Goal: Navigation & Orientation: Find specific page/section

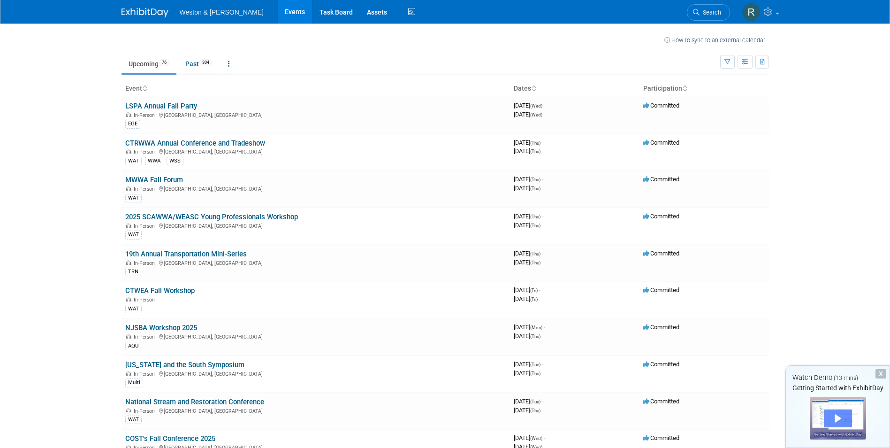
click at [838, 415] on div "Play" at bounding box center [838, 418] width 28 height 18
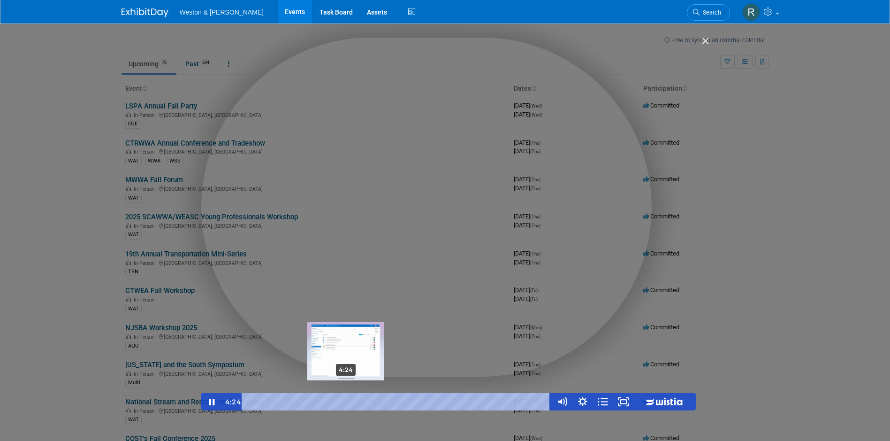
click at [347, 399] on div "4:24" at bounding box center [397, 401] width 297 height 17
click at [361, 402] on div "5:03" at bounding box center [397, 401] width 297 height 17
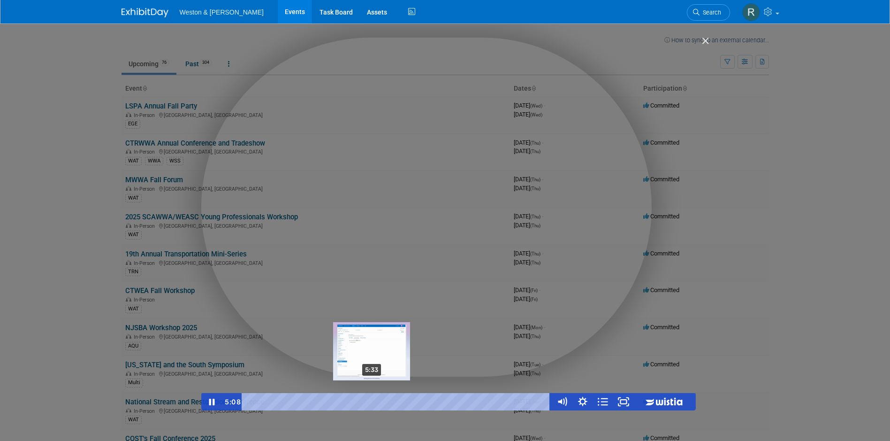
click at [373, 402] on div "5:33" at bounding box center [397, 401] width 297 height 17
click at [381, 401] on div "5:55" at bounding box center [397, 401] width 297 height 17
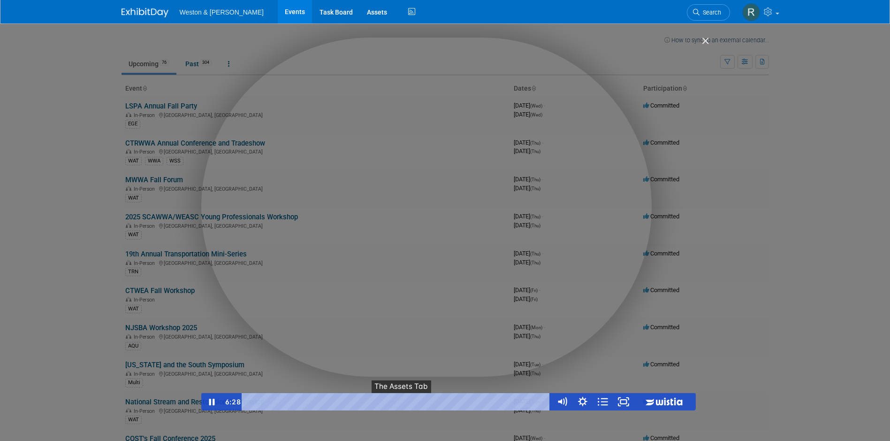
click at [403, 403] on button "●" at bounding box center [402, 401] width 8 height 17
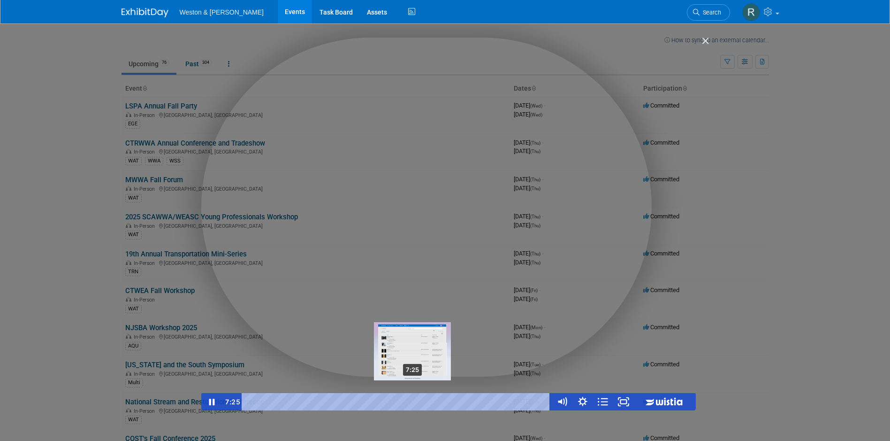
click at [414, 402] on div "7:25" at bounding box center [397, 401] width 297 height 17
click at [424, 401] on div "7:53" at bounding box center [397, 401] width 297 height 17
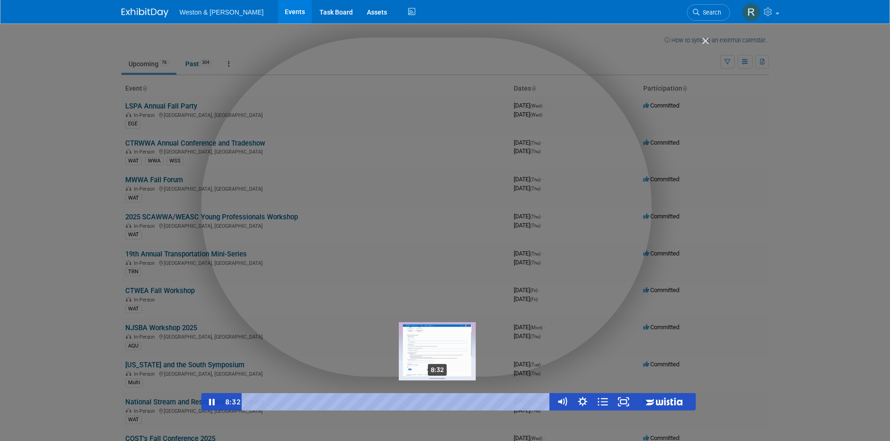
click at [439, 402] on div "8:32" at bounding box center [397, 401] width 297 height 17
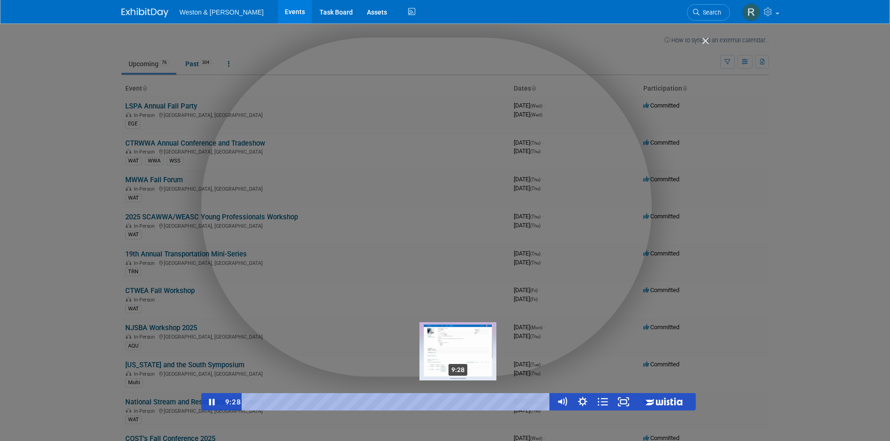
click at [459, 403] on div "9:28" at bounding box center [397, 401] width 297 height 17
click at [474, 403] on div "10:09" at bounding box center [397, 401] width 297 height 17
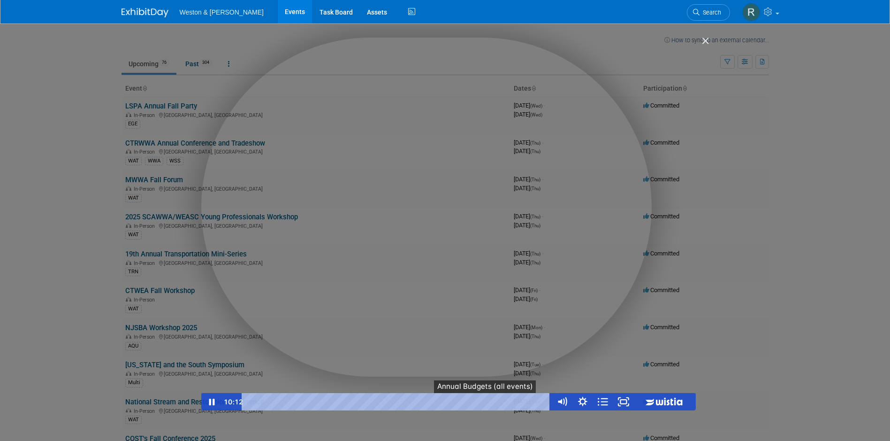
click at [488, 403] on button "●" at bounding box center [486, 401] width 8 height 17
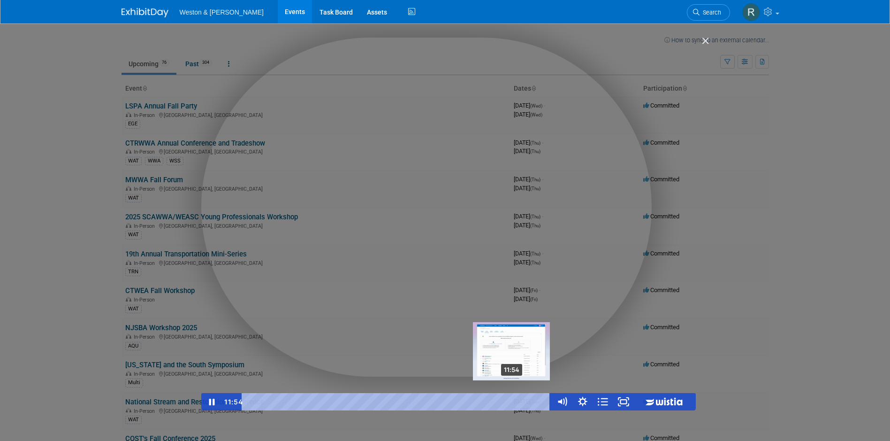
click at [513, 403] on div "11:54" at bounding box center [397, 401] width 297 height 17
click at [525, 401] on div "12:26" at bounding box center [397, 401] width 297 height 17
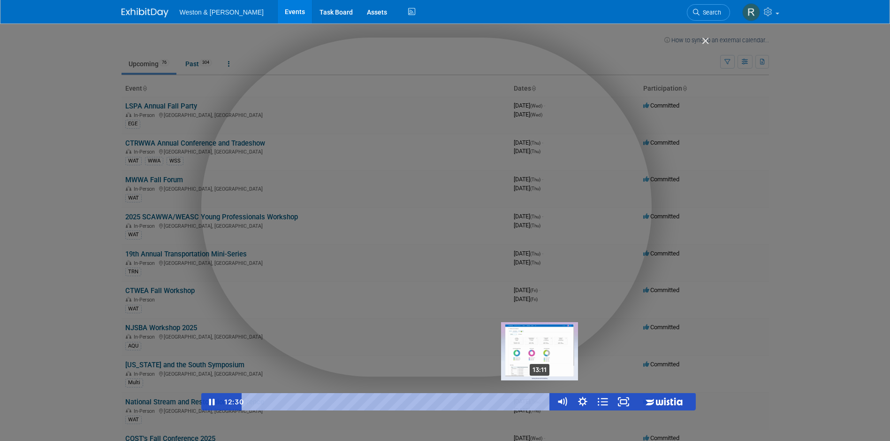
click at [542, 403] on div "13:11" at bounding box center [397, 401] width 297 height 17
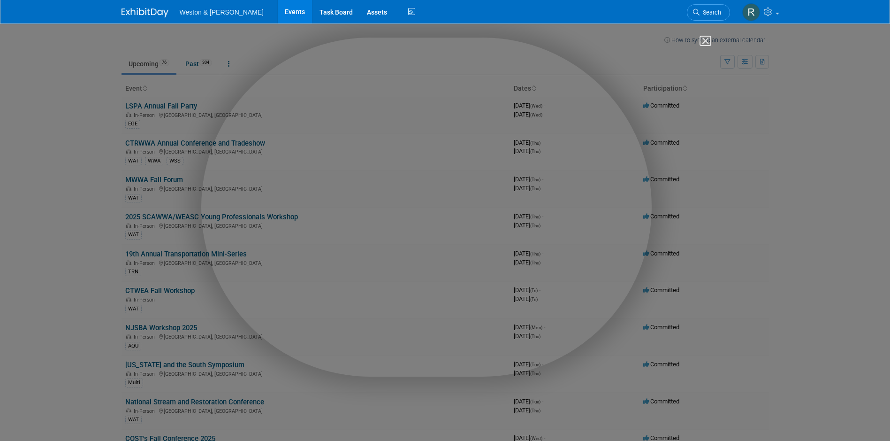
click at [706, 39] on img "Close" at bounding box center [701, 45] width 16 height 16
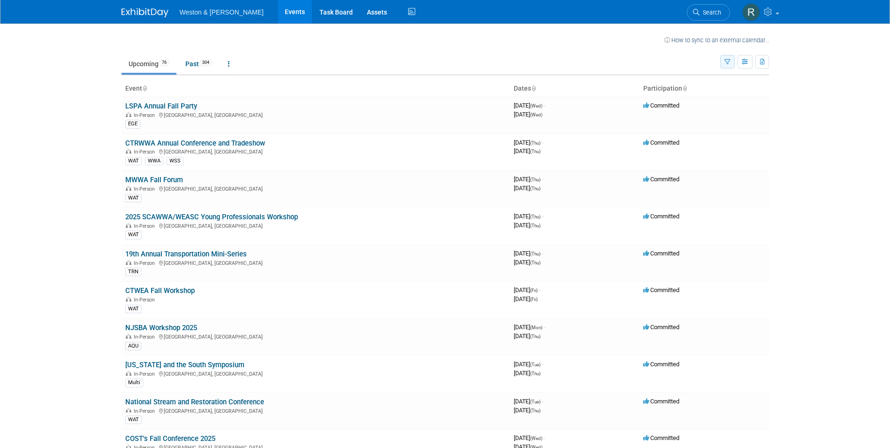
click at [727, 65] on icon "button" at bounding box center [727, 62] width 6 height 6
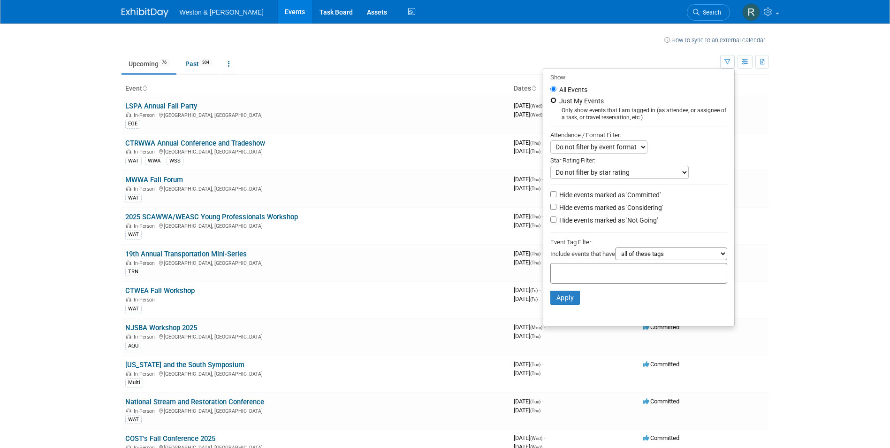
click at [550, 100] on input "Just My Events" at bounding box center [553, 100] width 6 height 6
radio input "true"
click at [558, 301] on button "Apply" at bounding box center [565, 297] width 30 height 14
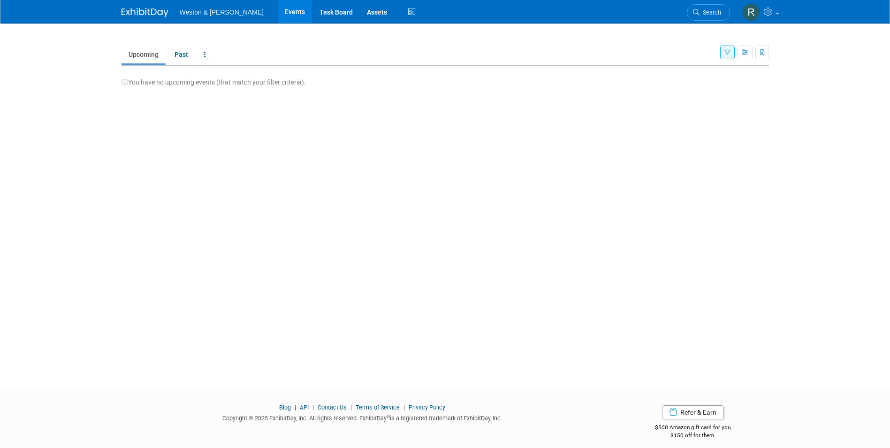
click at [729, 52] on icon "button" at bounding box center [727, 53] width 6 height 6
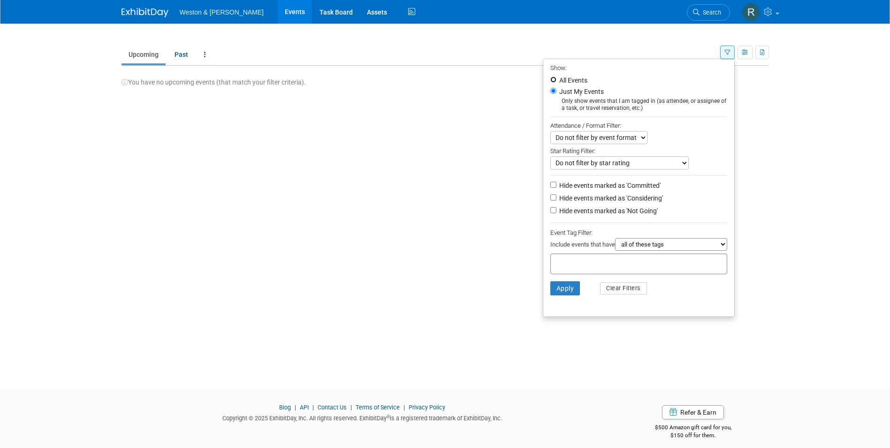
click at [550, 79] on input "All Events" at bounding box center [553, 79] width 6 height 6
radio input "true"
click at [564, 293] on button "Apply" at bounding box center [565, 288] width 30 height 14
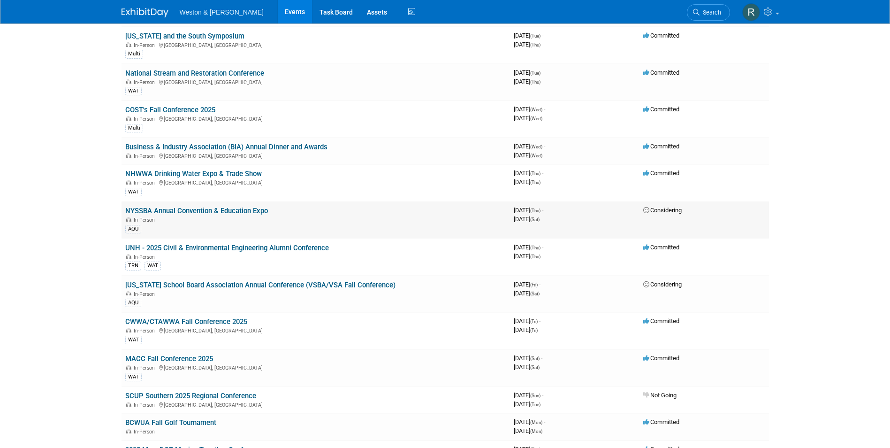
scroll to position [282, 0]
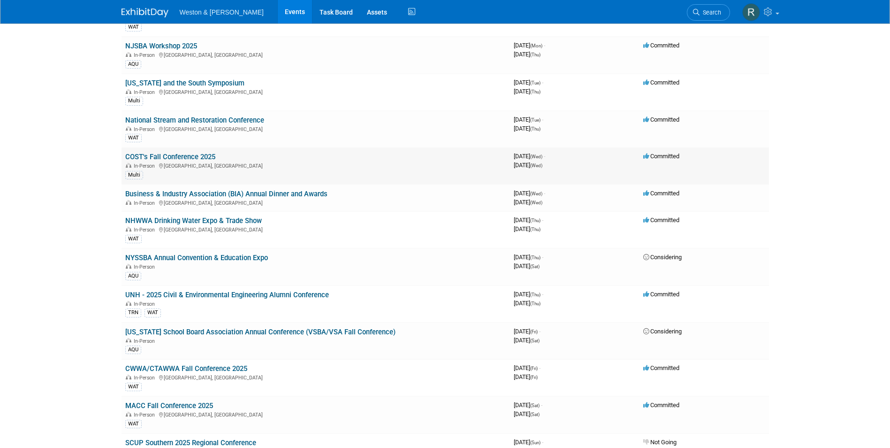
click at [191, 157] on link "COST's Fall Conference 2025" at bounding box center [170, 156] width 90 height 8
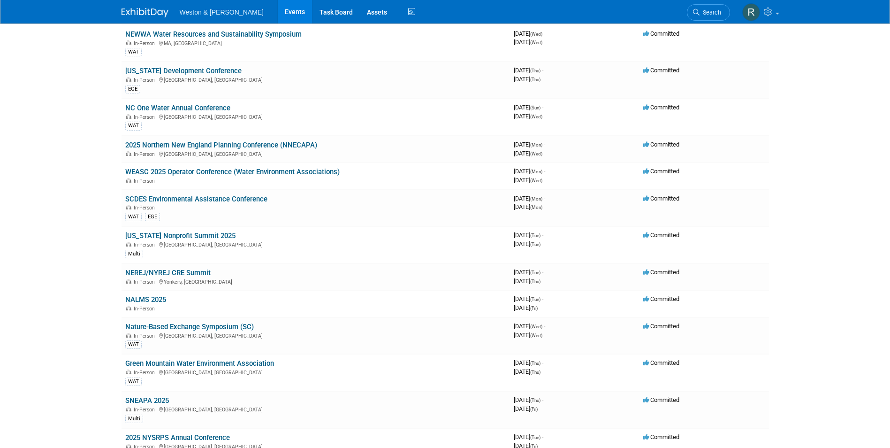
scroll to position [938, 0]
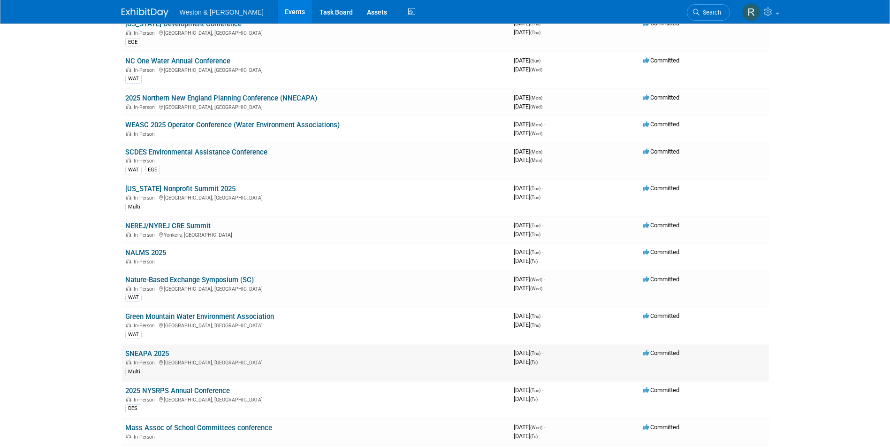
click at [256, 365] on div "In-Person Newport, RI" at bounding box center [315, 362] width 381 height 8
click at [156, 353] on link "SNEAPA 2025" at bounding box center [147, 353] width 44 height 8
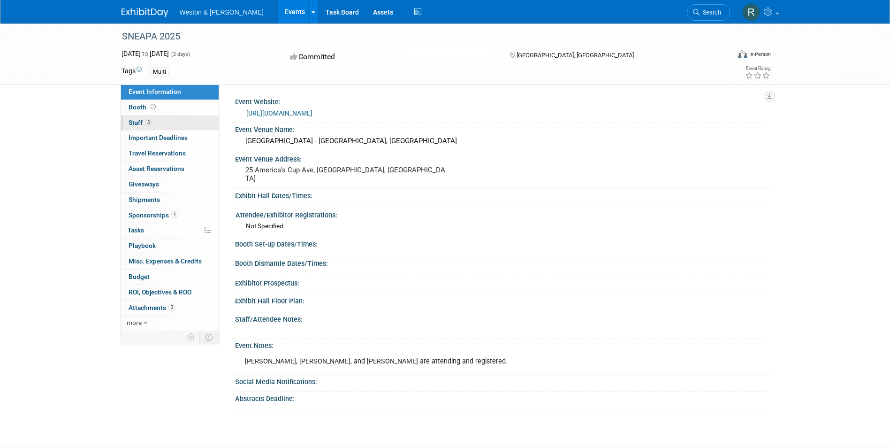
click at [135, 122] on span "Staff 3" at bounding box center [140, 123] width 23 height 8
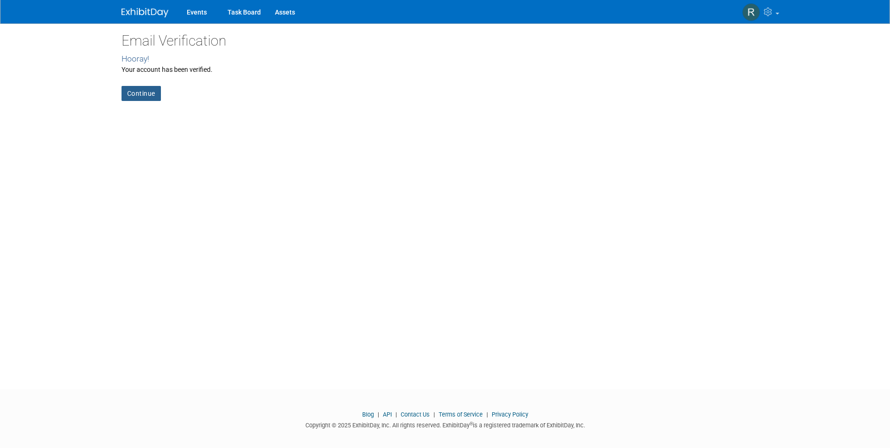
click at [149, 95] on link "Continue" at bounding box center [141, 93] width 39 height 15
